Goal: Task Accomplishment & Management: Use online tool/utility

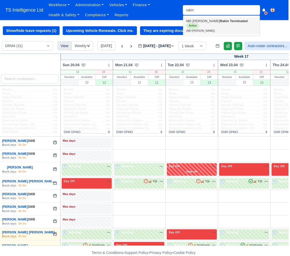
click at [230, 22] on strong "Terminated" at bounding box center [239, 21] width 18 height 4
type input "MD Adil Rakin"
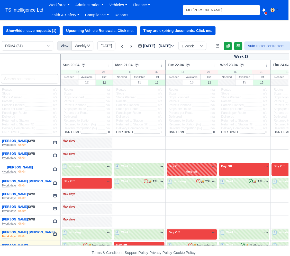
scroll to position [0, 2]
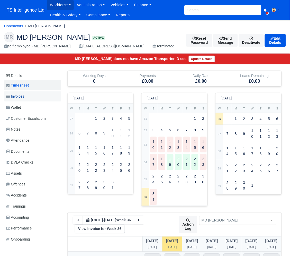
click at [35, 95] on link "Invoices" at bounding box center [32, 96] width 57 height 10
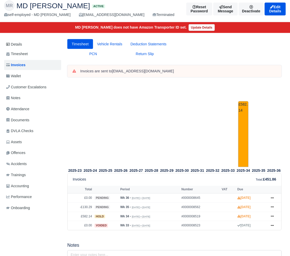
scroll to position [5, 0]
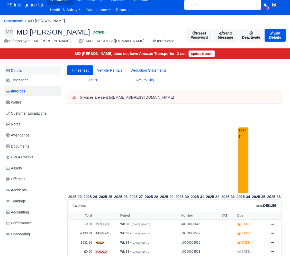
click at [25, 71] on link "Details" at bounding box center [32, 71] width 57 height 10
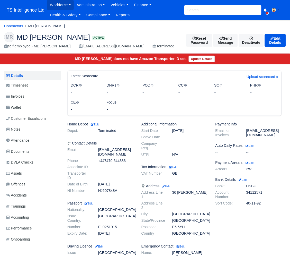
click at [197, 8] on input "search" at bounding box center [222, 10] width 77 height 10
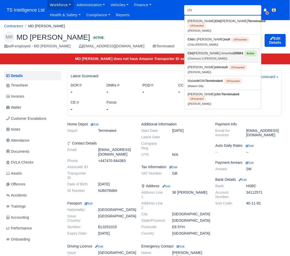
click at [203, 53] on link "Chi zimuzo O Kester Anumba DRM4 Active (Chizimuzo O Kester Anumba)" at bounding box center [223, 56] width 77 height 14
type input "Chizimuzo O [PERSON_NAME]"
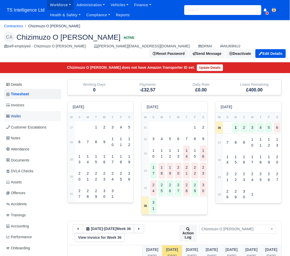
click at [22, 116] on link "Wallet" at bounding box center [32, 116] width 57 height 10
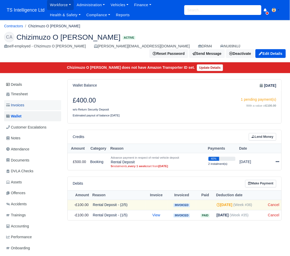
click at [25, 105] on link "Invoices" at bounding box center [32, 105] width 57 height 10
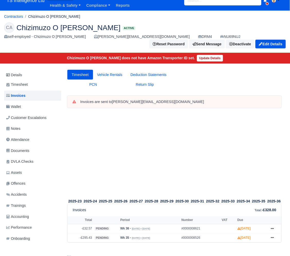
scroll to position [6, 0]
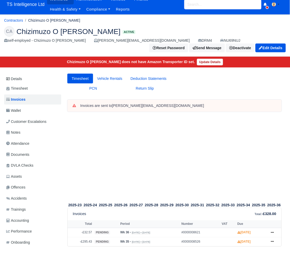
click at [201, 5] on input "search" at bounding box center [222, 4] width 77 height 10
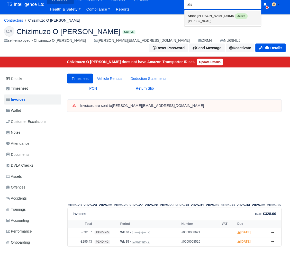
click at [200, 18] on link "Afs ar Miah DRM4 Active (Afsar Miah)" at bounding box center [223, 18] width 77 height 14
type input "Afsar Miah"
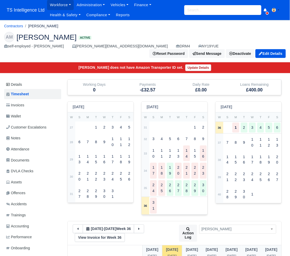
click at [27, 111] on link "Wallet" at bounding box center [32, 116] width 57 height 10
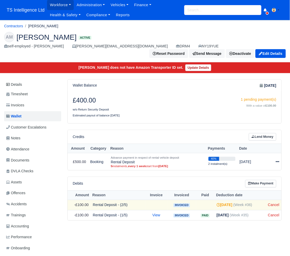
click at [196, 10] on input "search" at bounding box center [222, 10] width 77 height 10
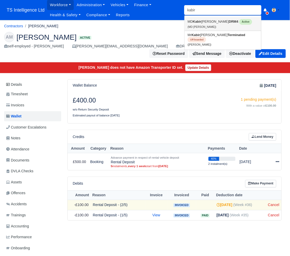
click at [197, 24] on link "MD [PERSON_NAME] DRM4 Active (MD [PERSON_NAME])" at bounding box center [223, 24] width 77 height 14
type input "MD [PERSON_NAME]"
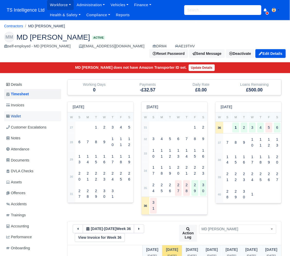
click at [13, 113] on span "Wallet" at bounding box center [13, 116] width 15 height 6
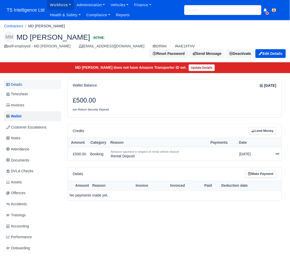
click at [20, 80] on link "Details" at bounding box center [32, 85] width 57 height 10
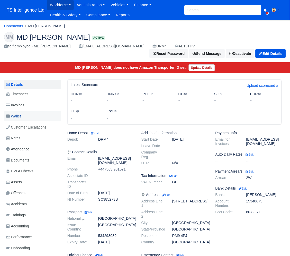
click at [37, 111] on link "Wallet" at bounding box center [32, 116] width 57 height 10
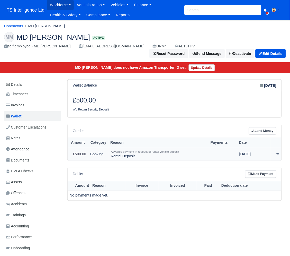
click at [276, 152] on icon at bounding box center [278, 154] width 4 height 4
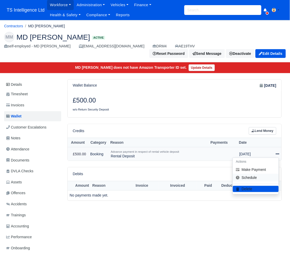
click at [248, 173] on link "Schedule" at bounding box center [256, 177] width 46 height 8
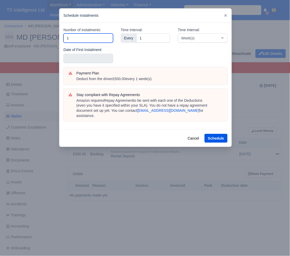
click at [79, 40] on input "1" at bounding box center [89, 37] width 50 height 9
type input "5"
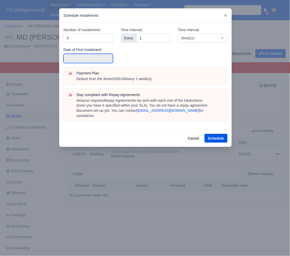
click at [78, 57] on input "text" at bounding box center [89, 58] width 50 height 9
click at [96, 58] on input "2025-08-24" at bounding box center [89, 58] width 50 height 9
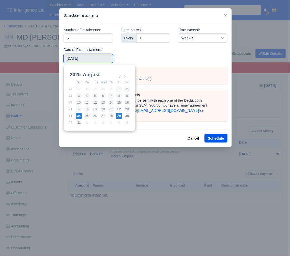
type input "2025-08-29"
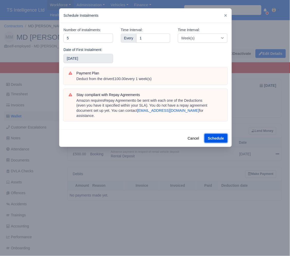
click at [209, 134] on button "Schedule" at bounding box center [216, 138] width 23 height 9
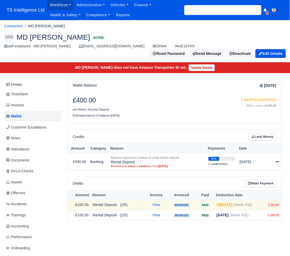
click at [197, 13] on input "search" at bounding box center [222, 10] width 77 height 10
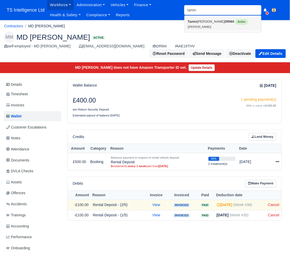
click at [197, 25] on link "Tamin Abdul DRM4 Active (Tamin Abdul)" at bounding box center [223, 24] width 77 height 14
type input "[PERSON_NAME]"
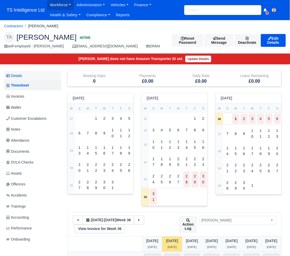
click at [28, 74] on link "Details" at bounding box center [32, 76] width 57 height 10
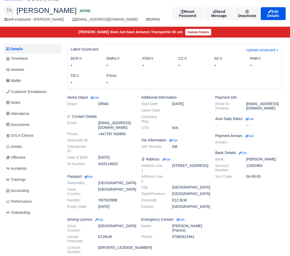
scroll to position [55, 0]
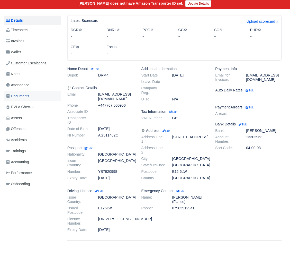
click at [20, 94] on span "Documents" at bounding box center [17, 96] width 23 height 6
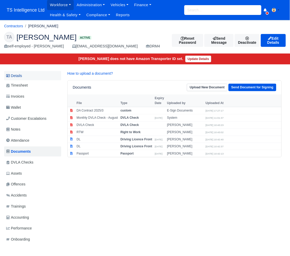
click at [27, 75] on link "Details" at bounding box center [32, 76] width 57 height 10
